Goal: Task Accomplishment & Management: Use online tool/utility

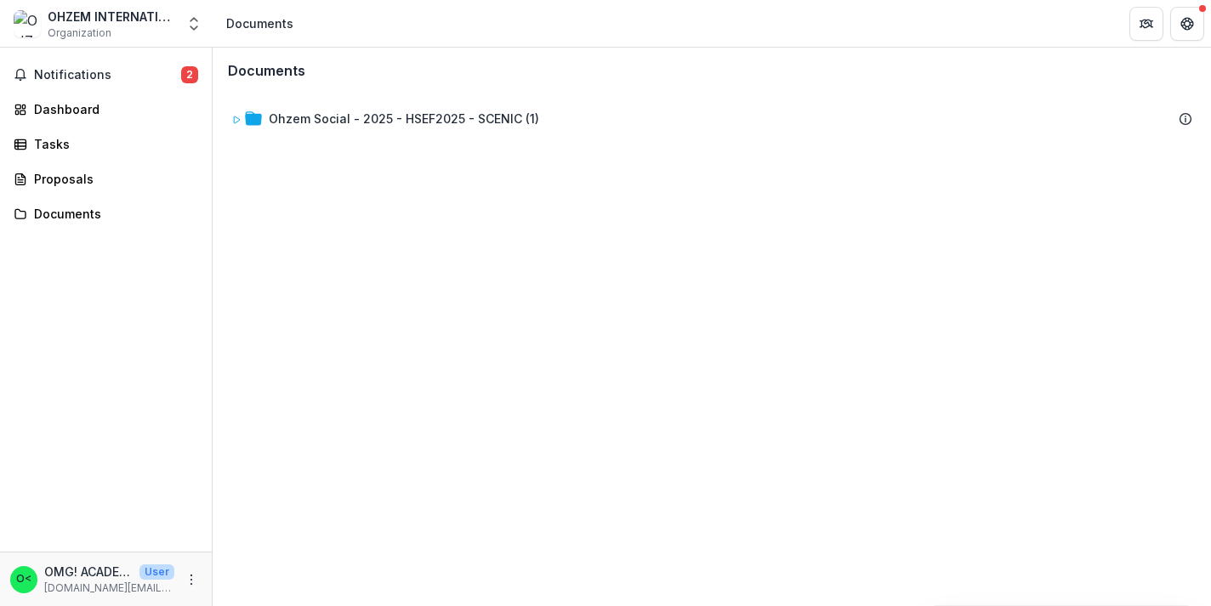
click at [141, 71] on span "Notifications" at bounding box center [107, 75] width 147 height 14
click at [109, 171] on div "Proposals" at bounding box center [112, 179] width 157 height 18
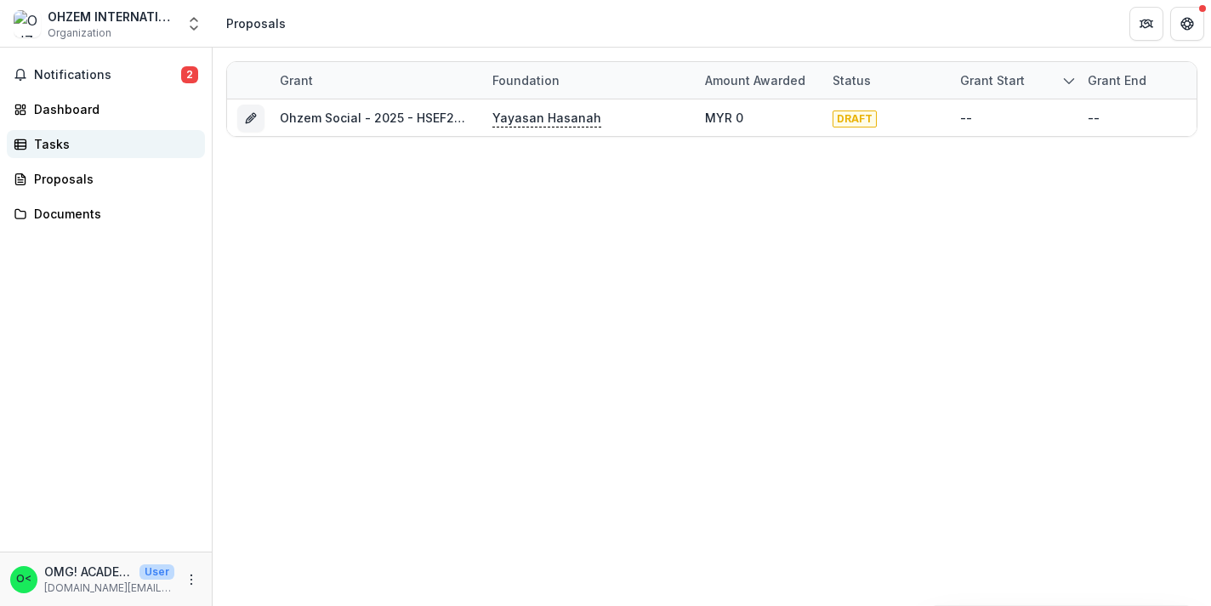
click at [123, 143] on div "Tasks" at bounding box center [112, 144] width 157 height 18
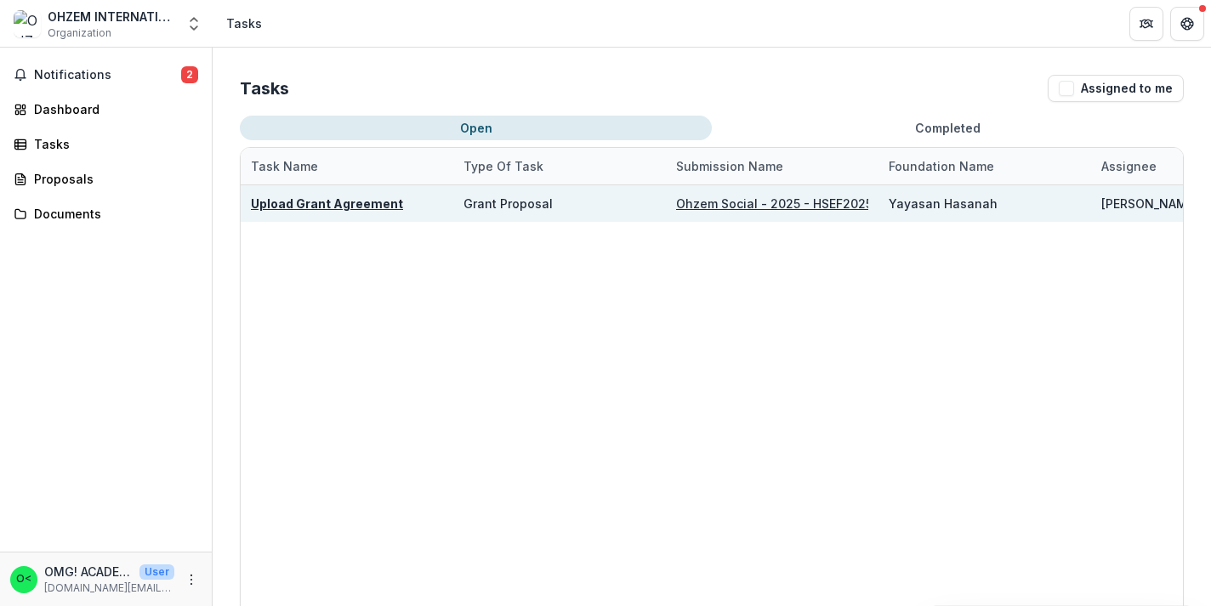
click at [350, 195] on div "Upload Grant Agreement" at bounding box center [327, 204] width 152 height 18
click at [351, 206] on u "Upload Grant Agreement" at bounding box center [327, 203] width 152 height 14
